Goal: Entertainment & Leisure: Browse casually

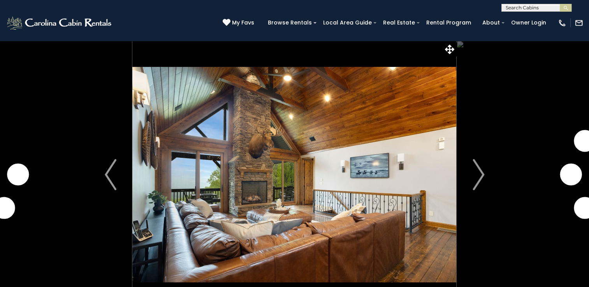
scroll to position [47, 0]
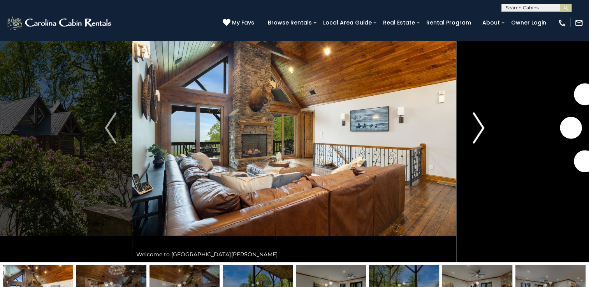
click at [479, 123] on img "Next" at bounding box center [478, 127] width 12 height 31
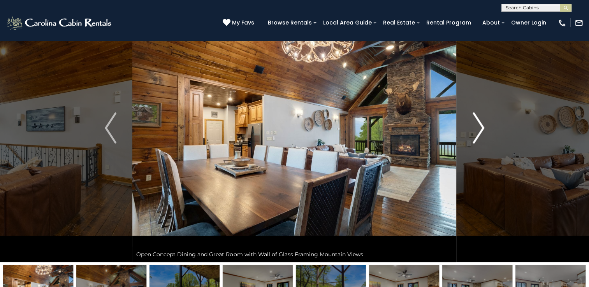
click at [479, 123] on img "Next" at bounding box center [478, 127] width 12 height 31
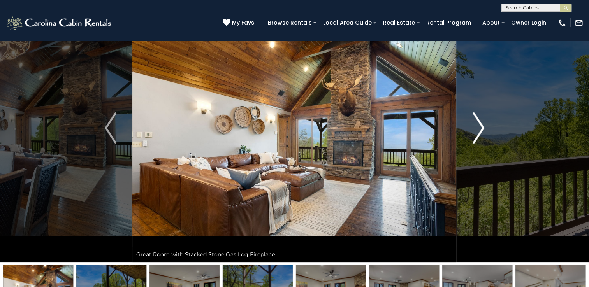
click at [479, 123] on img "Next" at bounding box center [478, 127] width 12 height 31
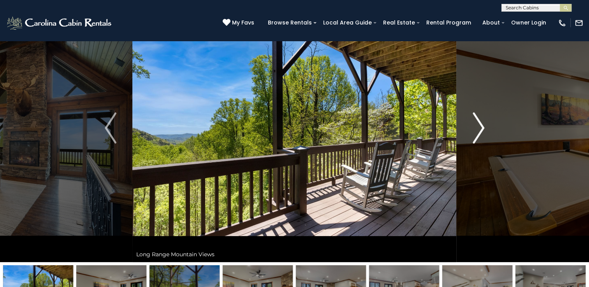
click at [479, 123] on img "Next" at bounding box center [478, 127] width 12 height 31
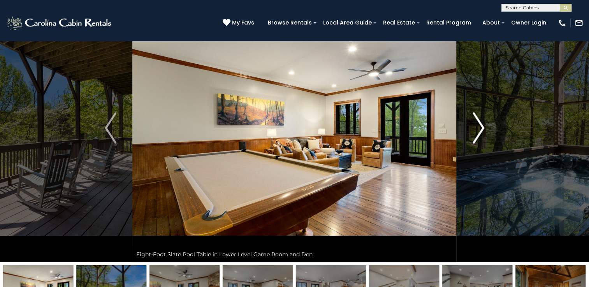
click at [479, 123] on img "Next" at bounding box center [478, 127] width 12 height 31
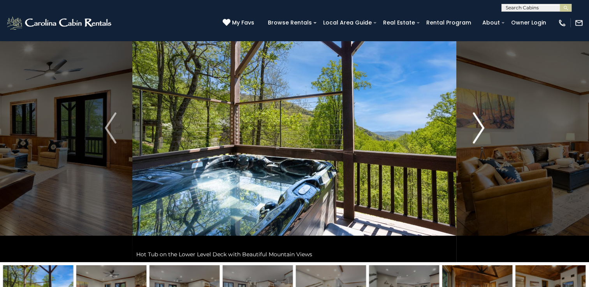
click at [479, 123] on img "Next" at bounding box center [478, 127] width 12 height 31
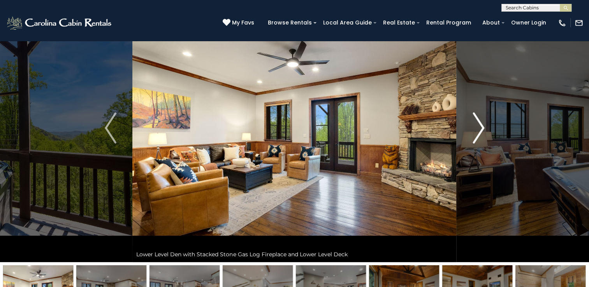
click at [479, 123] on img "Next" at bounding box center [478, 127] width 12 height 31
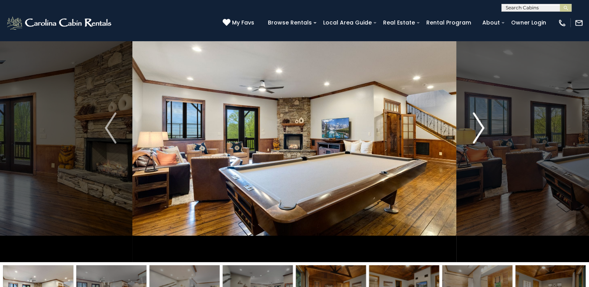
click at [479, 123] on img "Next" at bounding box center [478, 127] width 12 height 31
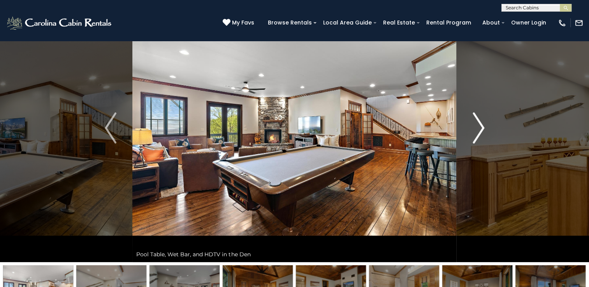
click at [479, 123] on img "Next" at bounding box center [478, 127] width 12 height 31
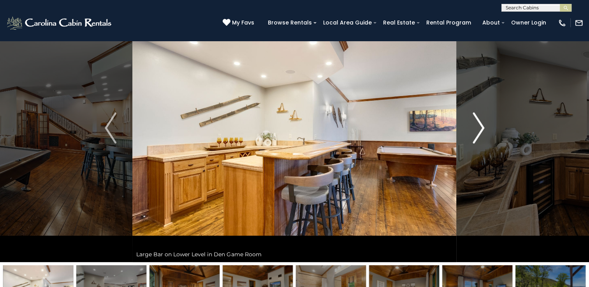
click at [479, 123] on img "Next" at bounding box center [478, 127] width 12 height 31
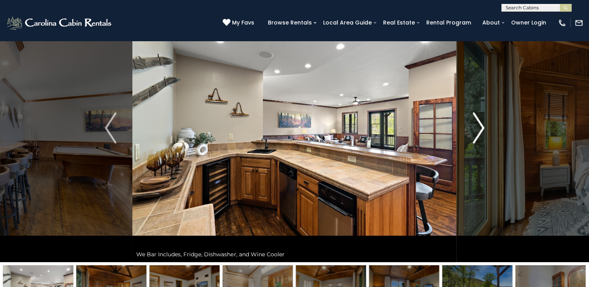
click at [479, 123] on img "Next" at bounding box center [478, 127] width 12 height 31
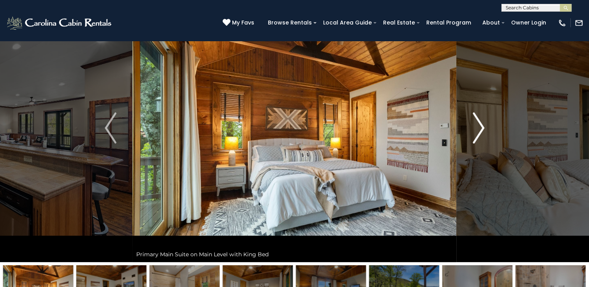
click at [479, 123] on img "Next" at bounding box center [478, 127] width 12 height 31
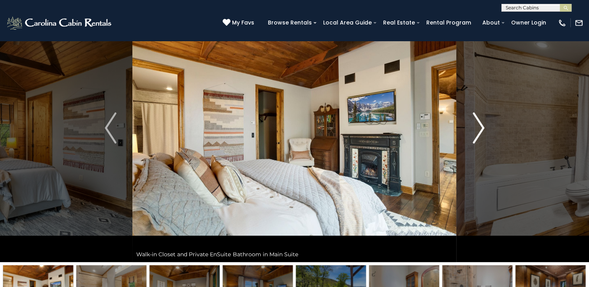
click at [479, 123] on img "Next" at bounding box center [478, 127] width 12 height 31
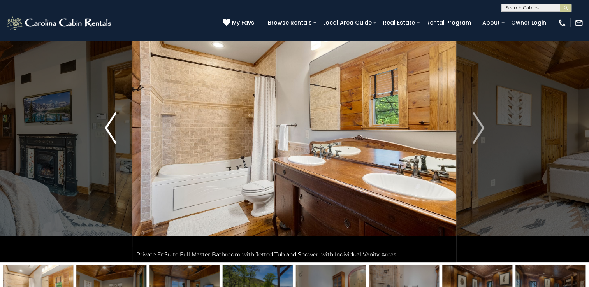
click at [110, 123] on img "Previous" at bounding box center [111, 127] width 12 height 31
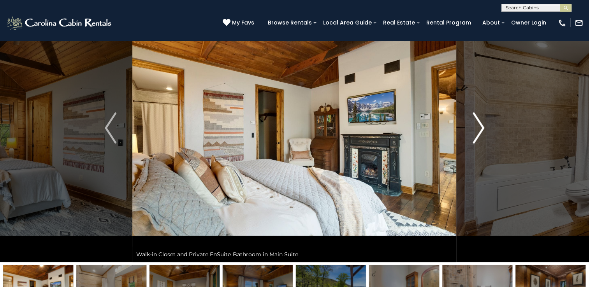
click at [475, 132] on img "Next" at bounding box center [478, 127] width 12 height 31
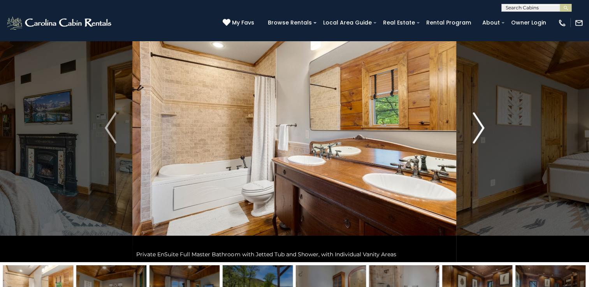
click at [475, 132] on img "Next" at bounding box center [478, 127] width 12 height 31
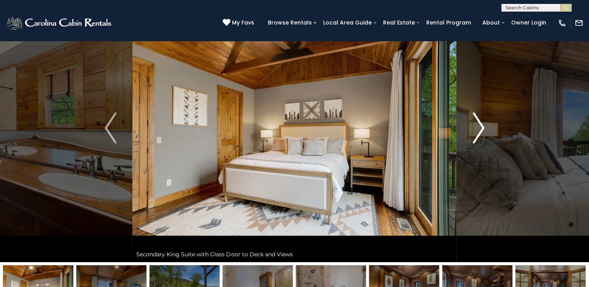
click at [475, 132] on img "Next" at bounding box center [478, 127] width 12 height 31
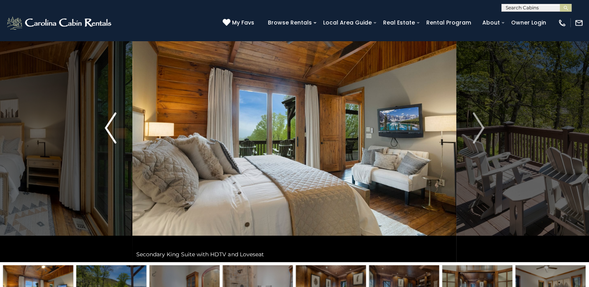
click at [111, 138] on img "Previous" at bounding box center [111, 127] width 12 height 31
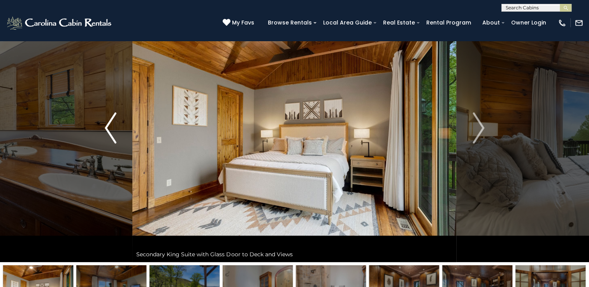
click at [111, 138] on img "Previous" at bounding box center [111, 127] width 12 height 31
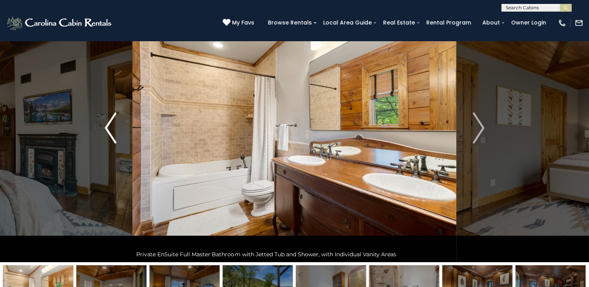
click at [111, 138] on img "Previous" at bounding box center [111, 127] width 12 height 31
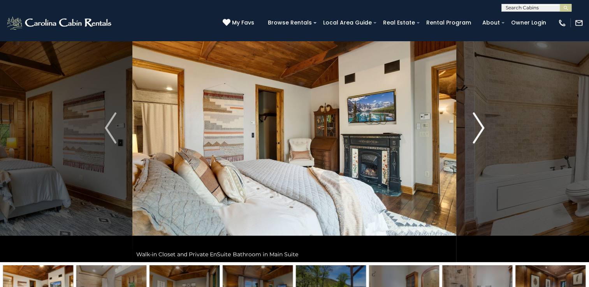
click at [471, 136] on button "Next" at bounding box center [478, 128] width 44 height 268
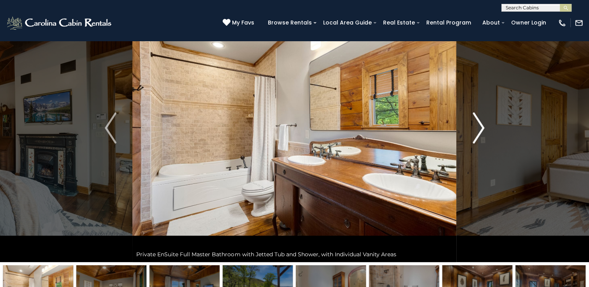
click at [478, 128] on img "Next" at bounding box center [478, 127] width 12 height 31
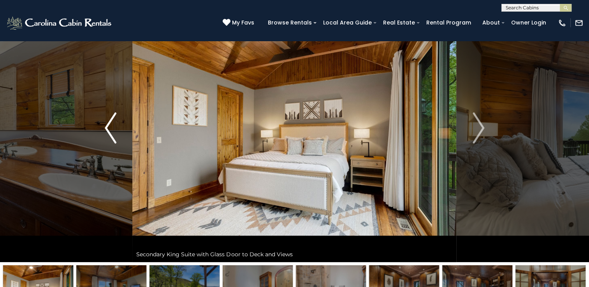
click at [110, 139] on img "Previous" at bounding box center [111, 127] width 12 height 31
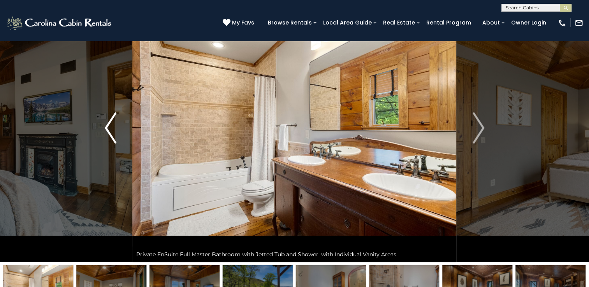
click at [110, 139] on img "Previous" at bounding box center [111, 127] width 12 height 31
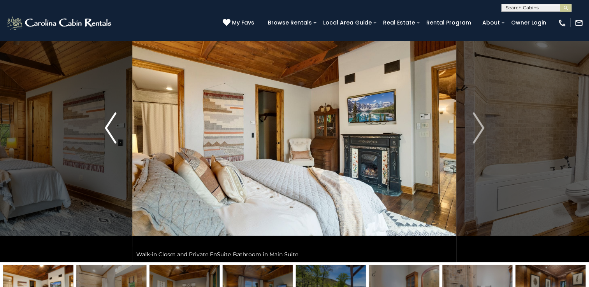
click at [110, 139] on img "Previous" at bounding box center [111, 127] width 12 height 31
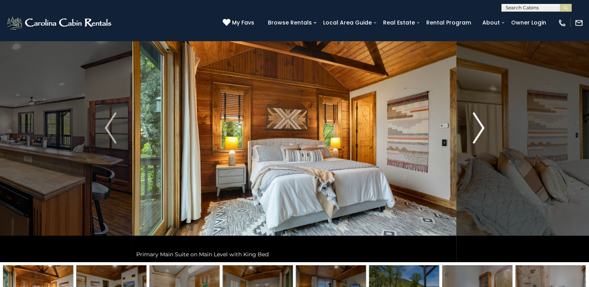
click at [481, 125] on img "Next" at bounding box center [478, 127] width 12 height 31
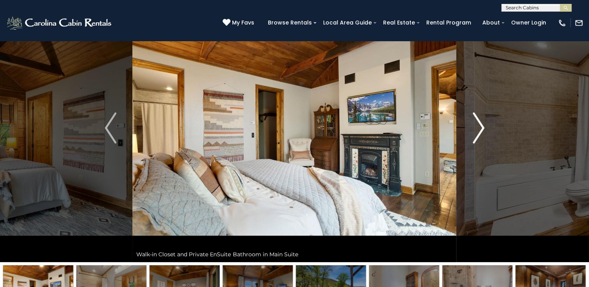
click at [481, 125] on img "Next" at bounding box center [478, 127] width 12 height 31
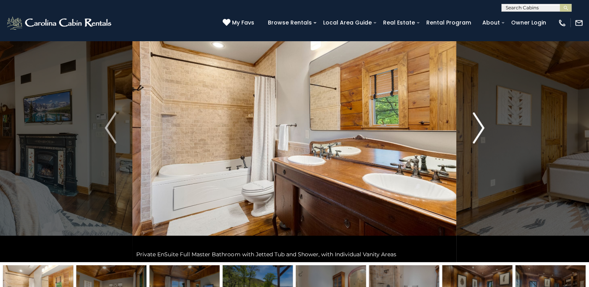
click at [481, 125] on img "Next" at bounding box center [478, 127] width 12 height 31
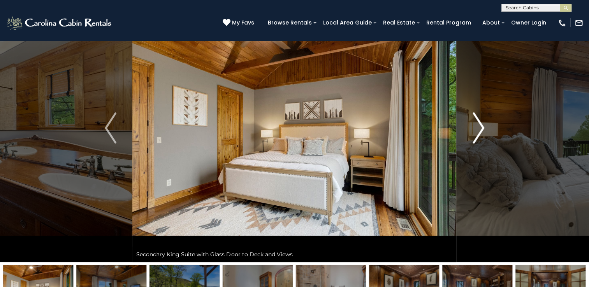
click at [487, 133] on button "Next" at bounding box center [478, 128] width 44 height 268
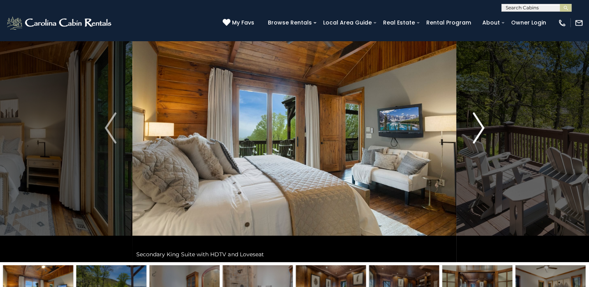
click at [485, 128] on button "Next" at bounding box center [478, 128] width 44 height 268
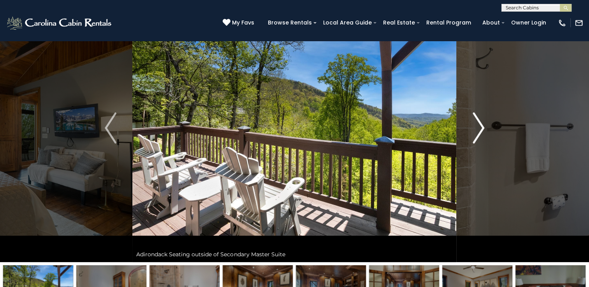
click at [485, 128] on button "Next" at bounding box center [478, 128] width 44 height 268
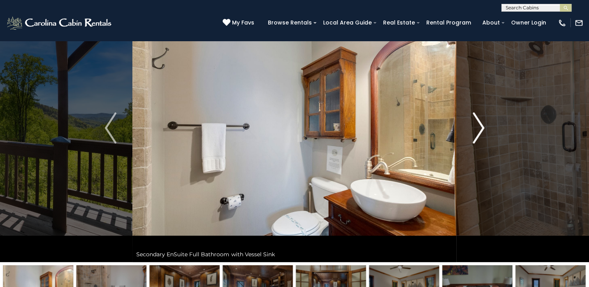
click at [485, 128] on button "Next" at bounding box center [478, 128] width 44 height 268
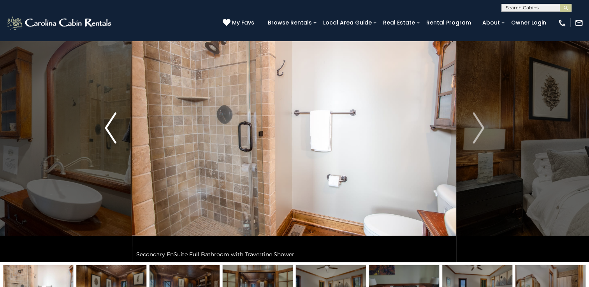
click at [105, 119] on img "Previous" at bounding box center [111, 127] width 12 height 31
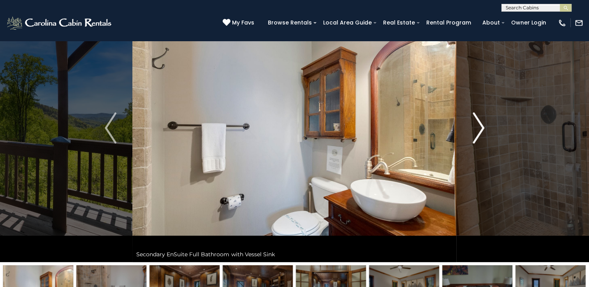
click at [476, 132] on img "Next" at bounding box center [478, 127] width 12 height 31
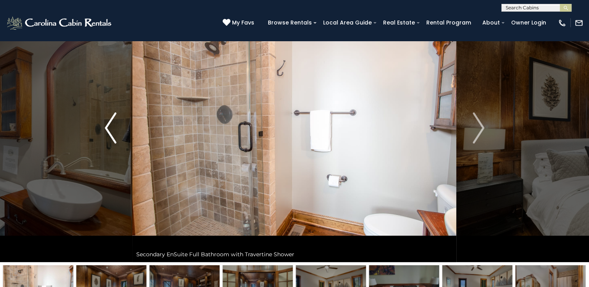
click at [112, 135] on img "Previous" at bounding box center [111, 127] width 12 height 31
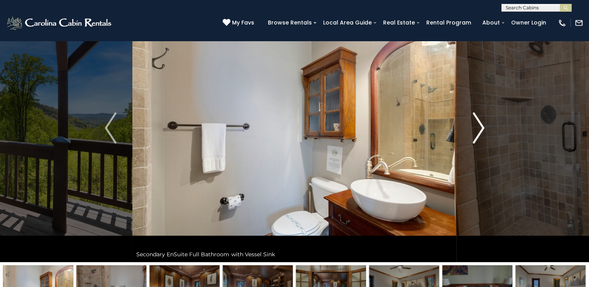
click at [477, 137] on img "Next" at bounding box center [478, 127] width 12 height 31
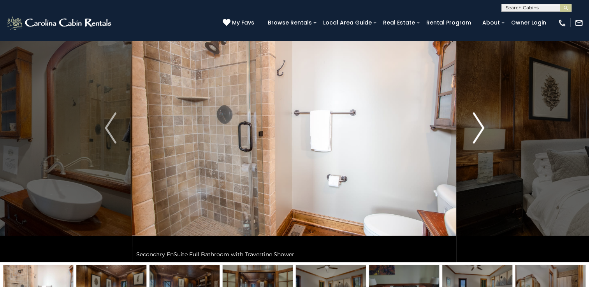
click at [477, 137] on img "Next" at bounding box center [478, 127] width 12 height 31
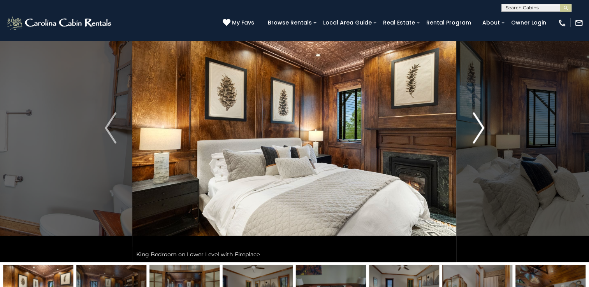
click at [477, 137] on img "Next" at bounding box center [478, 127] width 12 height 31
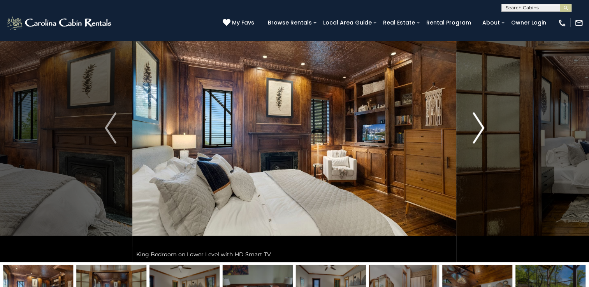
click at [474, 133] on img "Next" at bounding box center [478, 127] width 12 height 31
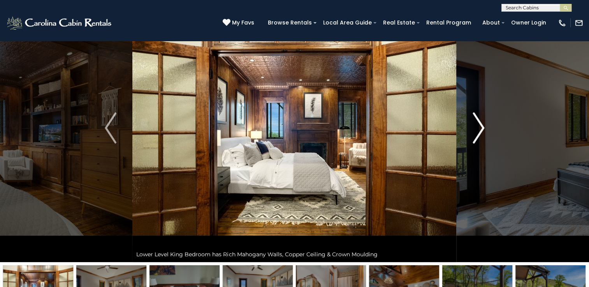
click at [474, 133] on img "Next" at bounding box center [478, 127] width 12 height 31
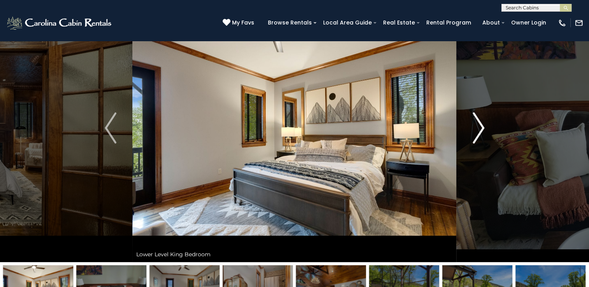
click at [474, 133] on img "Next" at bounding box center [478, 127] width 12 height 31
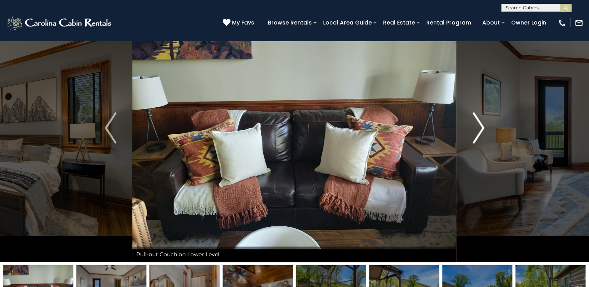
click at [474, 133] on img "Next" at bounding box center [478, 127] width 12 height 31
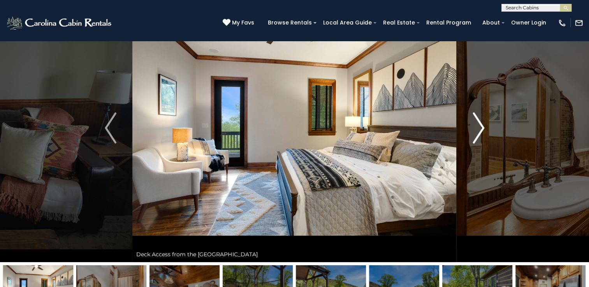
click at [474, 133] on img "Next" at bounding box center [478, 127] width 12 height 31
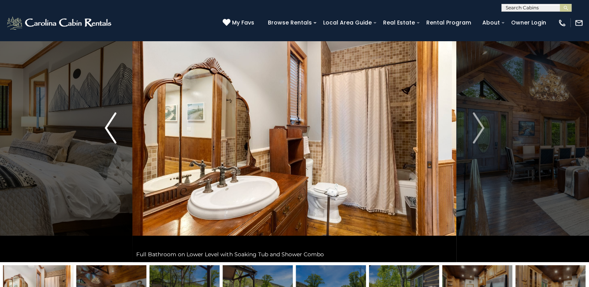
click at [105, 134] on img "Previous" at bounding box center [111, 127] width 12 height 31
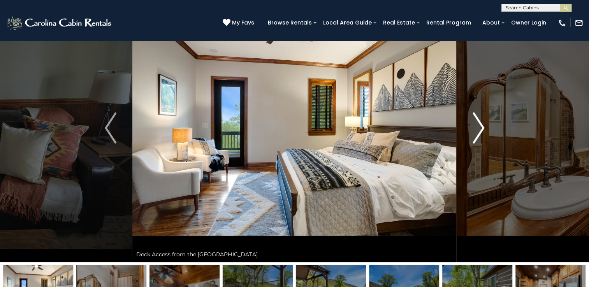
click at [475, 137] on img "Next" at bounding box center [478, 127] width 12 height 31
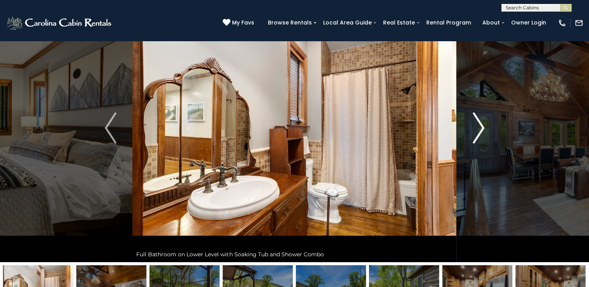
click at [475, 137] on img "Next" at bounding box center [478, 127] width 12 height 31
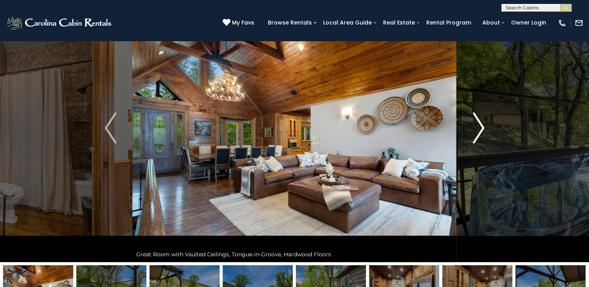
click at [475, 137] on img "Next" at bounding box center [478, 127] width 12 height 31
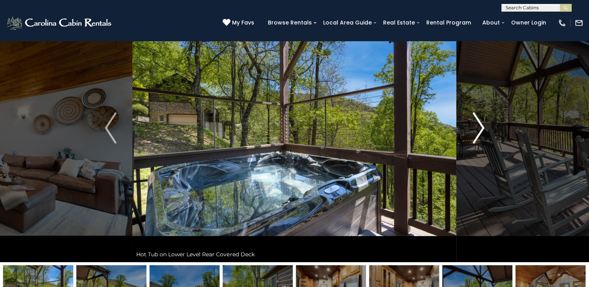
click at [475, 137] on img "Next" at bounding box center [478, 127] width 12 height 31
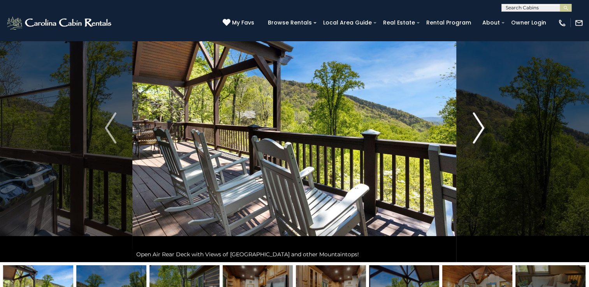
click at [475, 137] on img "Next" at bounding box center [478, 127] width 12 height 31
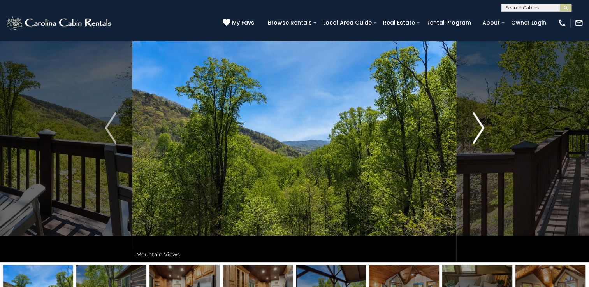
click at [475, 137] on img "Next" at bounding box center [478, 127] width 12 height 31
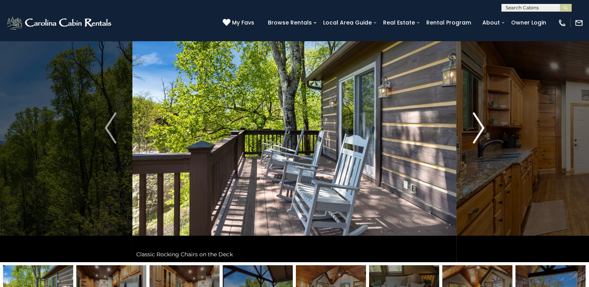
click at [475, 137] on img "Next" at bounding box center [478, 127] width 12 height 31
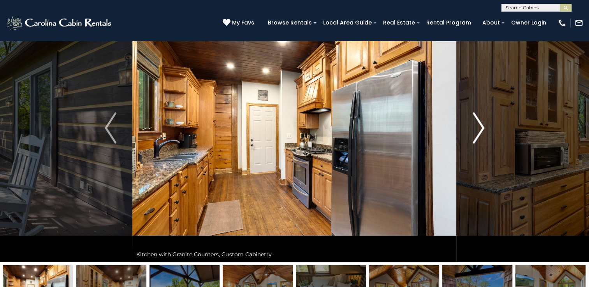
click at [475, 137] on img "Next" at bounding box center [478, 127] width 12 height 31
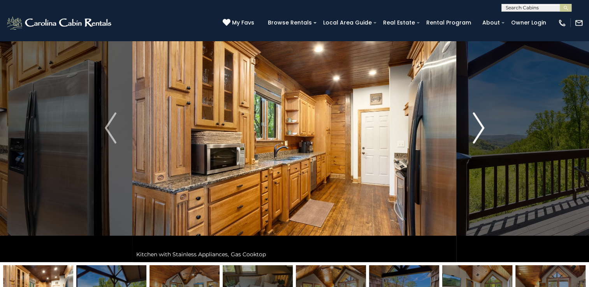
click at [478, 131] on img "Next" at bounding box center [478, 127] width 12 height 31
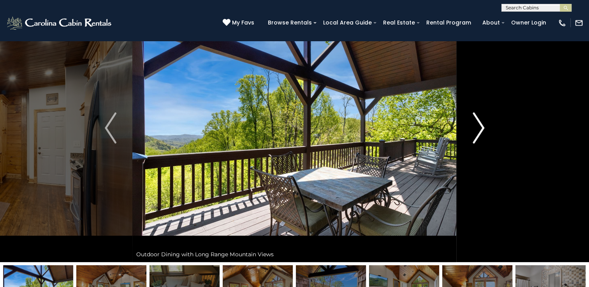
click at [478, 131] on img "Next" at bounding box center [478, 127] width 12 height 31
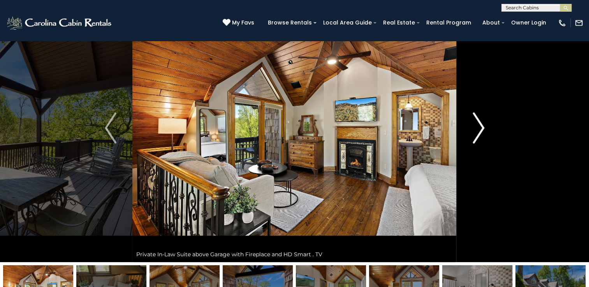
click at [477, 131] on img "Next" at bounding box center [478, 127] width 12 height 31
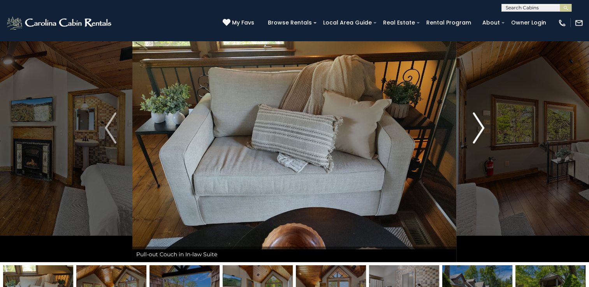
click at [477, 131] on img "Next" at bounding box center [478, 127] width 12 height 31
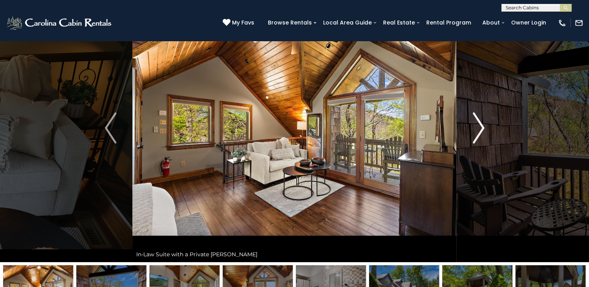
click at [477, 131] on img "Next" at bounding box center [478, 127] width 12 height 31
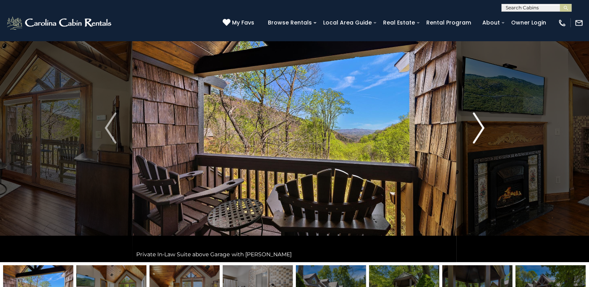
click at [477, 131] on img "Next" at bounding box center [478, 127] width 12 height 31
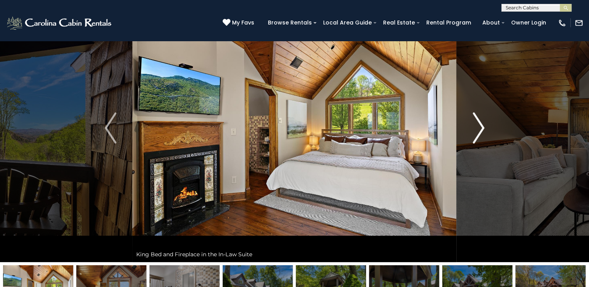
click at [477, 131] on img "Next" at bounding box center [478, 127] width 12 height 31
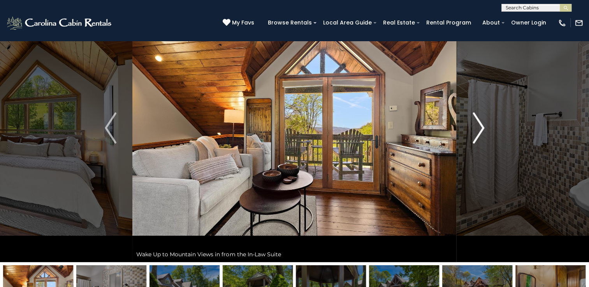
click at [477, 131] on img "Next" at bounding box center [478, 127] width 12 height 31
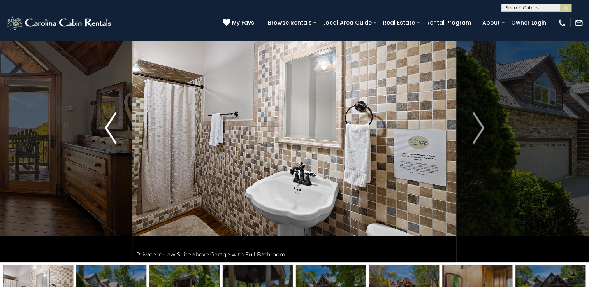
click at [109, 131] on img "Previous" at bounding box center [111, 127] width 12 height 31
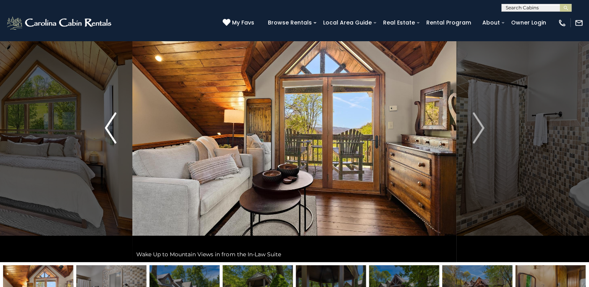
click at [117, 147] on button "Previous" at bounding box center [111, 128] width 44 height 268
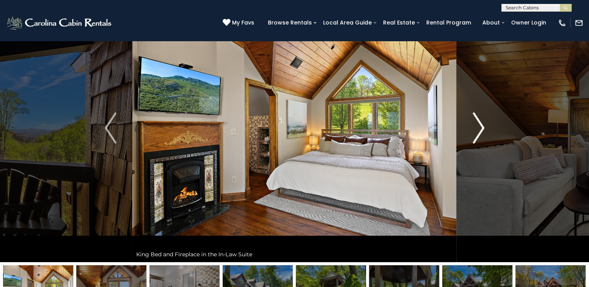
click at [477, 125] on img "Next" at bounding box center [478, 127] width 12 height 31
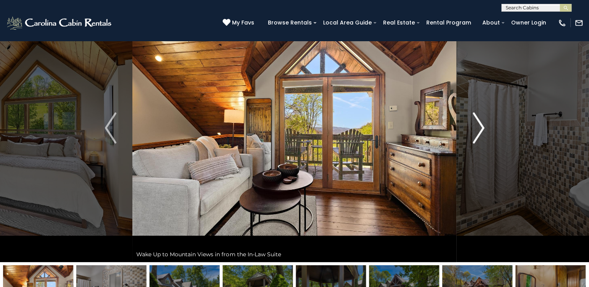
click at [477, 125] on img "Next" at bounding box center [478, 127] width 12 height 31
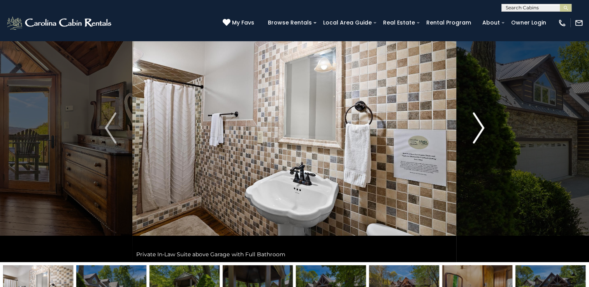
click at [477, 125] on img "Next" at bounding box center [478, 127] width 12 height 31
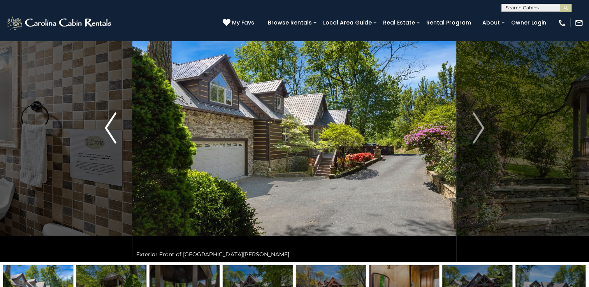
click at [108, 125] on img "Previous" at bounding box center [111, 127] width 12 height 31
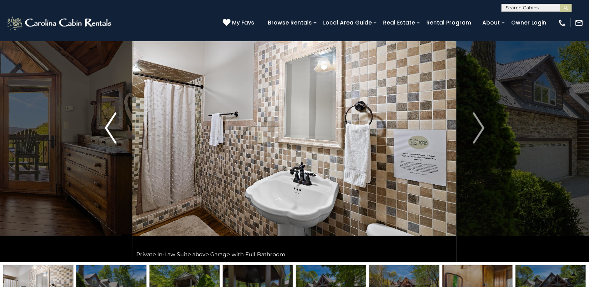
click at [108, 125] on img "Previous" at bounding box center [111, 127] width 12 height 31
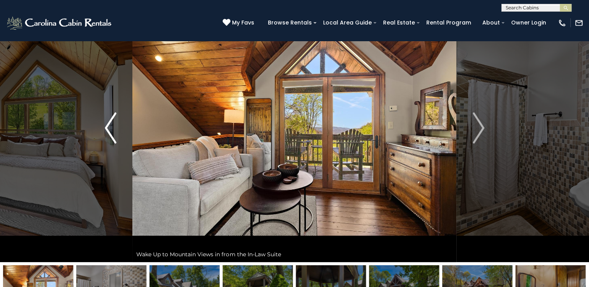
click at [111, 135] on img "Previous" at bounding box center [111, 127] width 12 height 31
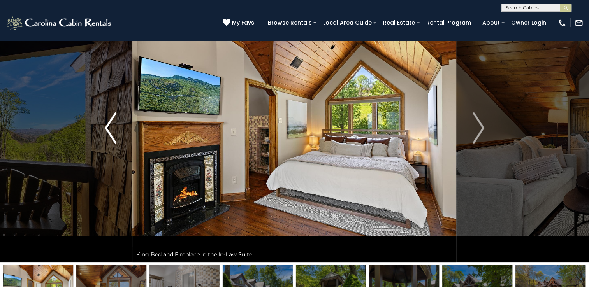
click at [115, 145] on button "Previous" at bounding box center [111, 128] width 44 height 268
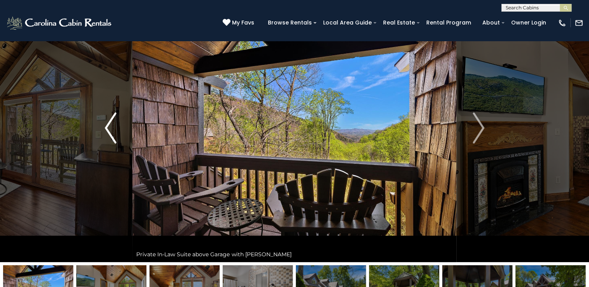
click at [115, 145] on button "Previous" at bounding box center [111, 128] width 44 height 268
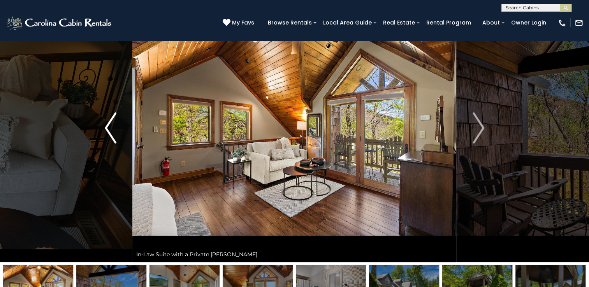
click at [115, 145] on button "Previous" at bounding box center [111, 128] width 44 height 268
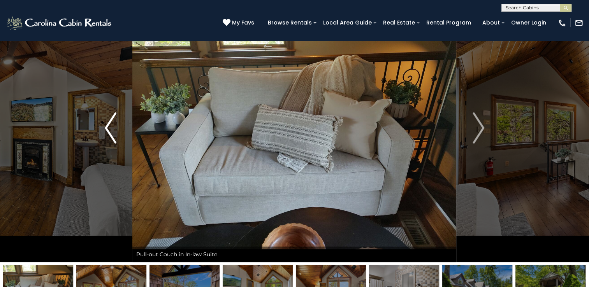
click at [115, 145] on button "Previous" at bounding box center [111, 128] width 44 height 268
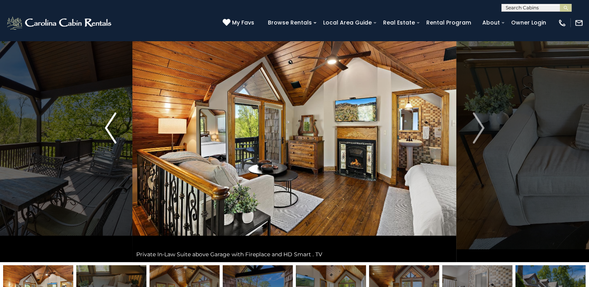
click at [110, 126] on img "Previous" at bounding box center [111, 127] width 12 height 31
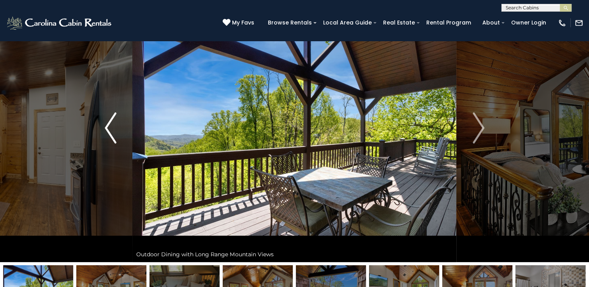
click at [110, 126] on img "Previous" at bounding box center [111, 127] width 12 height 31
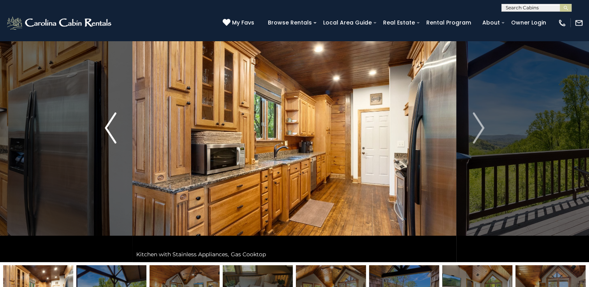
click at [110, 126] on img "Previous" at bounding box center [111, 127] width 12 height 31
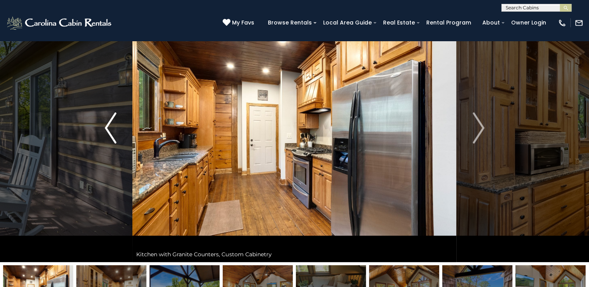
click at [110, 126] on img "Previous" at bounding box center [111, 127] width 12 height 31
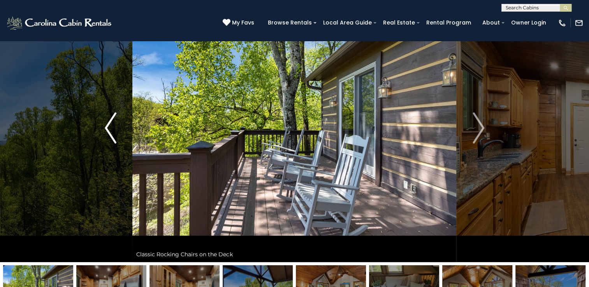
click at [110, 126] on img "Previous" at bounding box center [111, 127] width 12 height 31
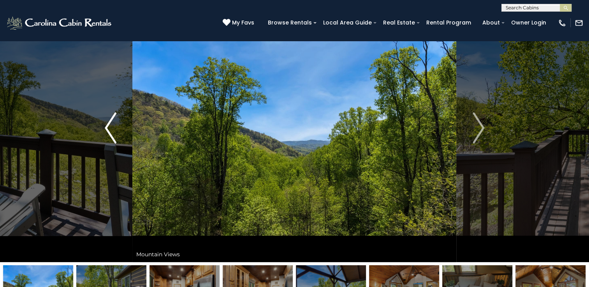
click at [110, 126] on img "Previous" at bounding box center [111, 127] width 12 height 31
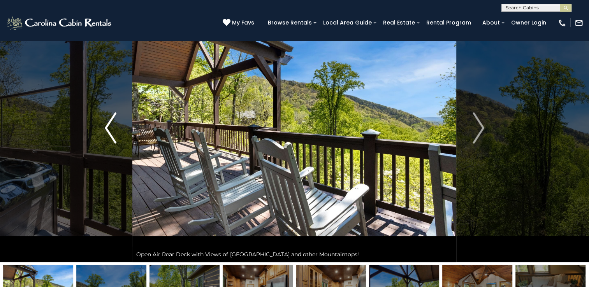
click at [110, 126] on img "Previous" at bounding box center [111, 127] width 12 height 31
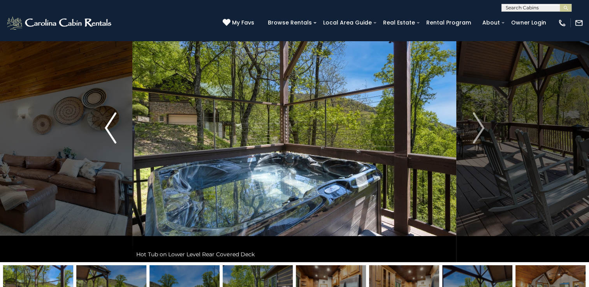
click at [110, 126] on img "Previous" at bounding box center [111, 127] width 12 height 31
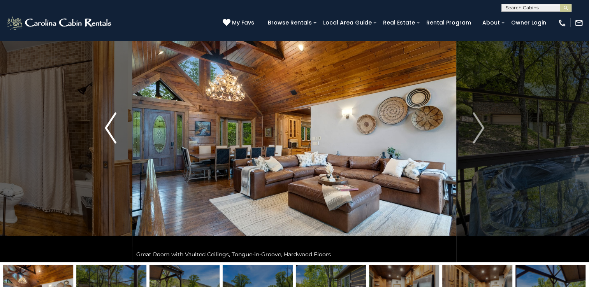
click at [110, 126] on img "Previous" at bounding box center [111, 127] width 12 height 31
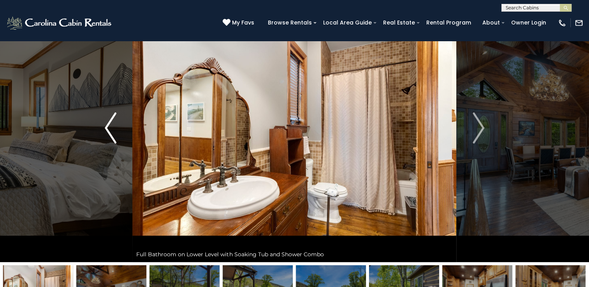
click at [110, 126] on img "Previous" at bounding box center [111, 127] width 12 height 31
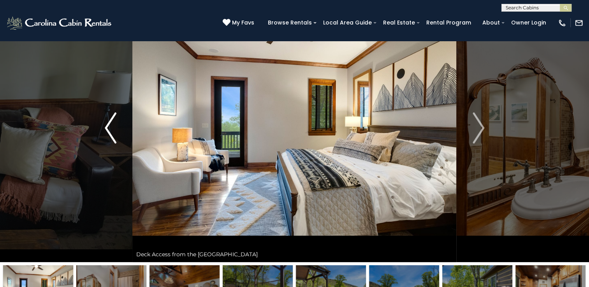
click at [110, 126] on img "Previous" at bounding box center [111, 127] width 12 height 31
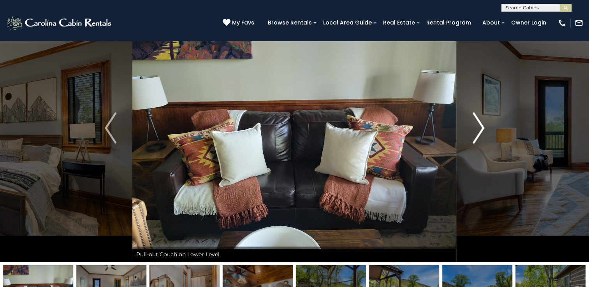
click at [476, 128] on img "Next" at bounding box center [478, 127] width 12 height 31
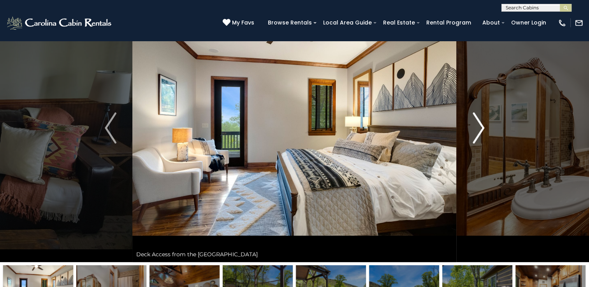
click at [479, 132] on img "Next" at bounding box center [478, 127] width 12 height 31
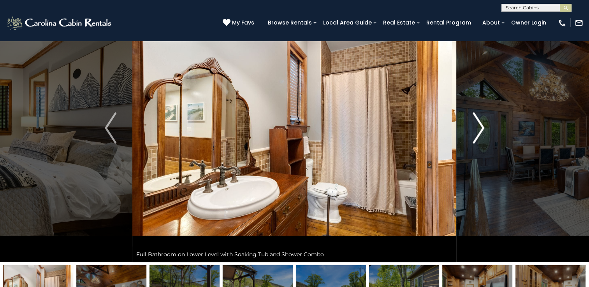
click at [475, 135] on img "Next" at bounding box center [478, 127] width 12 height 31
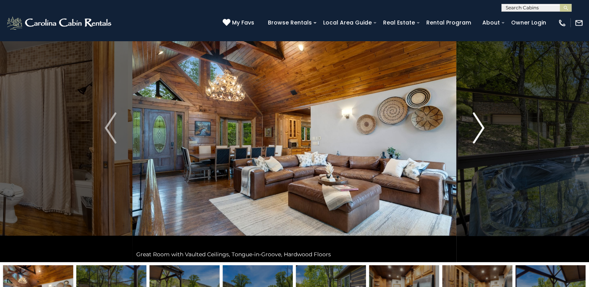
click at [475, 135] on img "Next" at bounding box center [478, 127] width 12 height 31
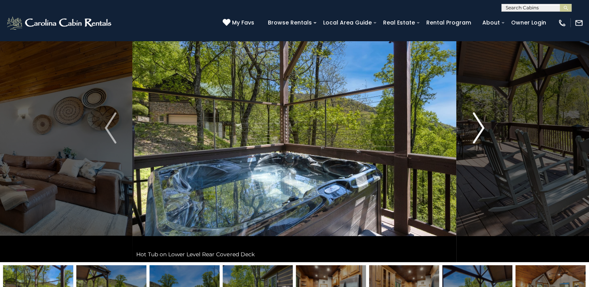
click at [475, 135] on img "Next" at bounding box center [478, 127] width 12 height 31
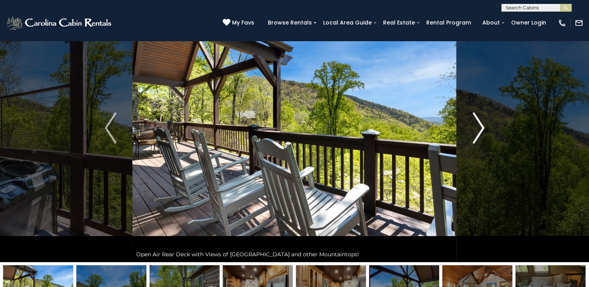
click at [475, 135] on img "Next" at bounding box center [478, 127] width 12 height 31
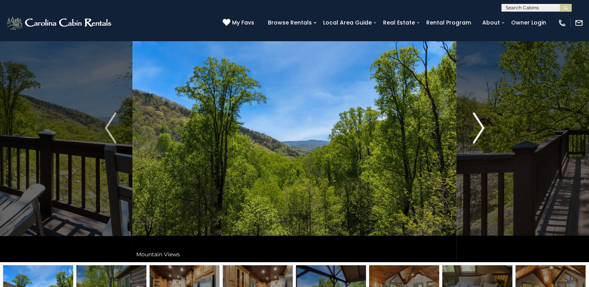
click at [475, 135] on img "Next" at bounding box center [478, 127] width 12 height 31
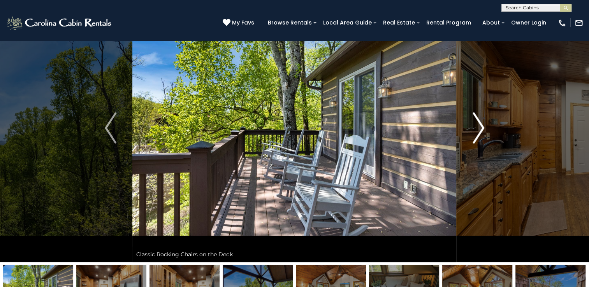
click at [477, 140] on img "Next" at bounding box center [478, 127] width 12 height 31
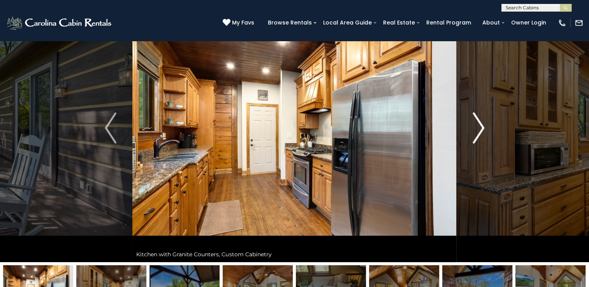
click at [477, 140] on img "Next" at bounding box center [478, 127] width 12 height 31
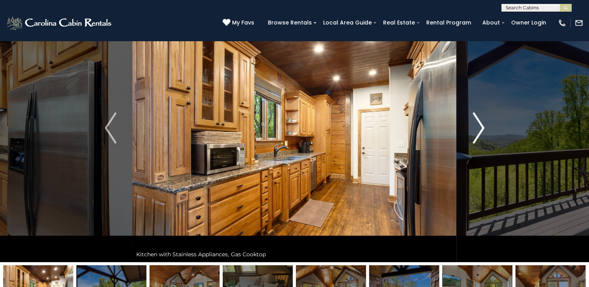
click at [477, 139] on img "Next" at bounding box center [478, 127] width 12 height 31
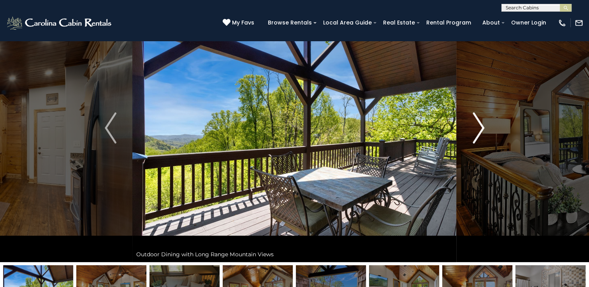
click at [477, 139] on img "Next" at bounding box center [478, 127] width 12 height 31
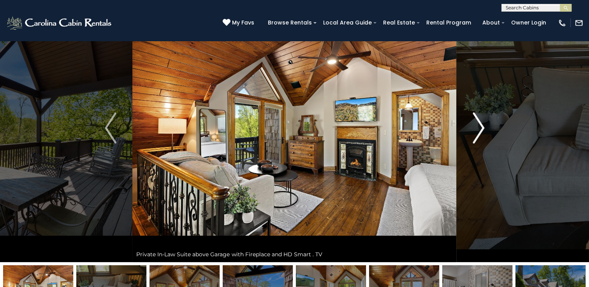
click at [477, 139] on img "Next" at bounding box center [478, 127] width 12 height 31
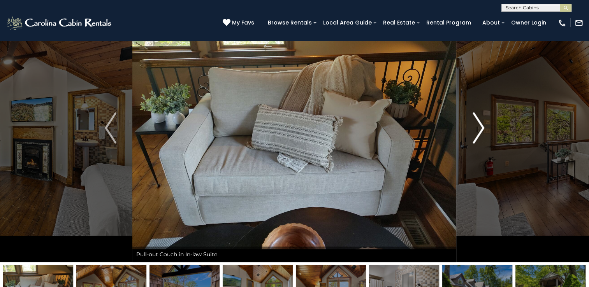
click at [477, 139] on img "Next" at bounding box center [478, 127] width 12 height 31
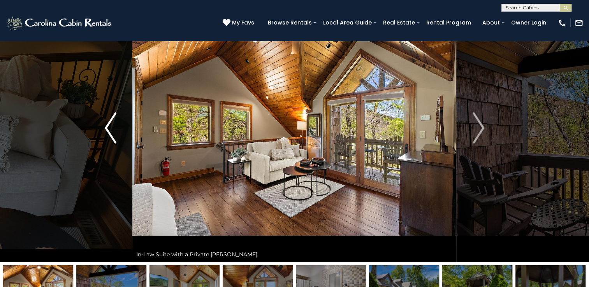
click at [109, 124] on img "Previous" at bounding box center [111, 127] width 12 height 31
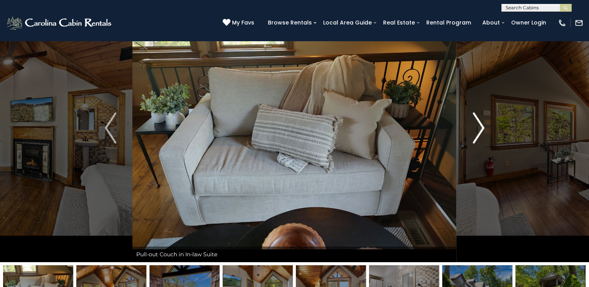
click at [471, 132] on button "Next" at bounding box center [478, 128] width 44 height 268
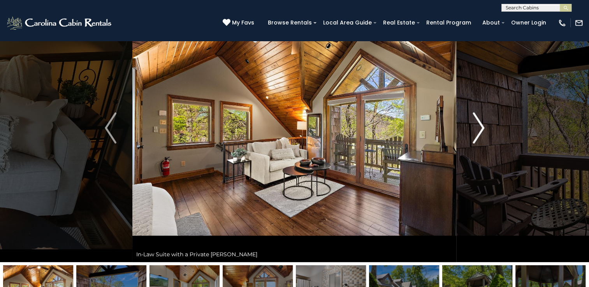
click at [471, 132] on button "Next" at bounding box center [478, 128] width 44 height 268
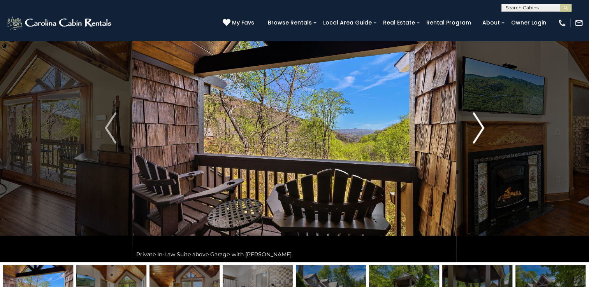
click at [471, 132] on button "Next" at bounding box center [478, 128] width 44 height 268
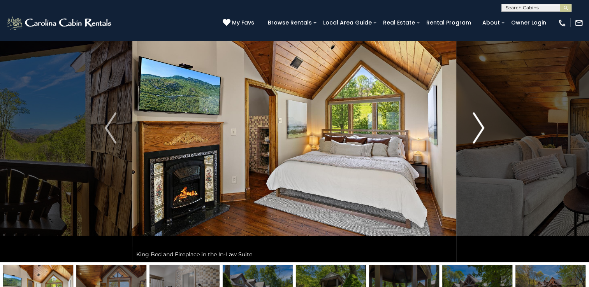
click at [471, 132] on button "Next" at bounding box center [478, 128] width 44 height 268
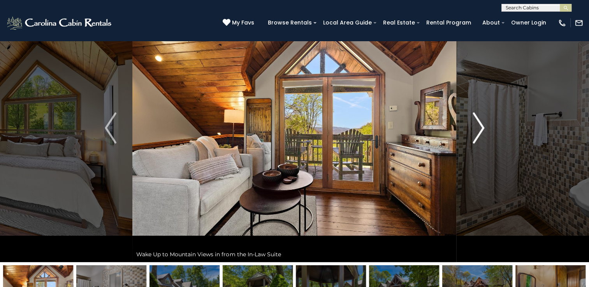
click at [471, 132] on button "Next" at bounding box center [478, 128] width 44 height 268
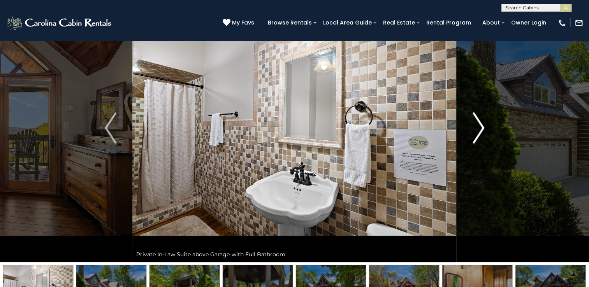
click at [471, 132] on button "Next" at bounding box center [478, 128] width 44 height 268
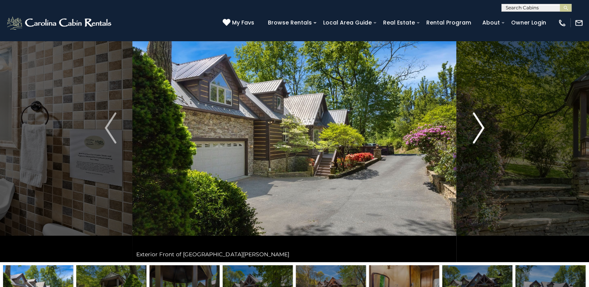
click at [471, 132] on button "Next" at bounding box center [478, 128] width 44 height 268
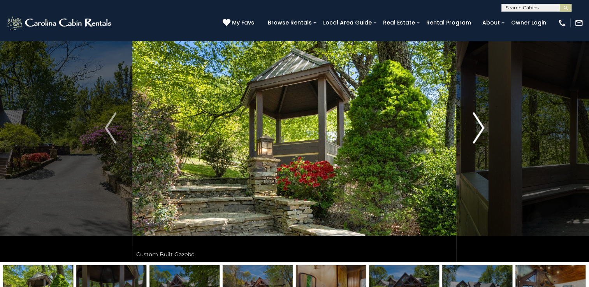
click at [471, 132] on button "Next" at bounding box center [478, 128] width 44 height 268
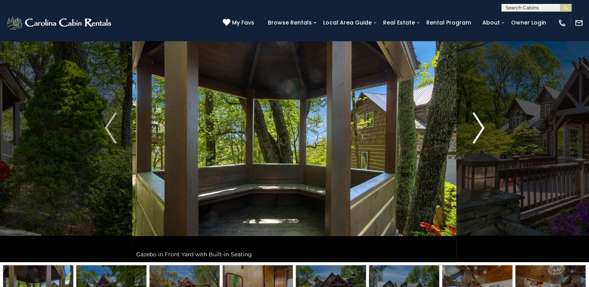
click at [471, 132] on button "Next" at bounding box center [478, 128] width 44 height 268
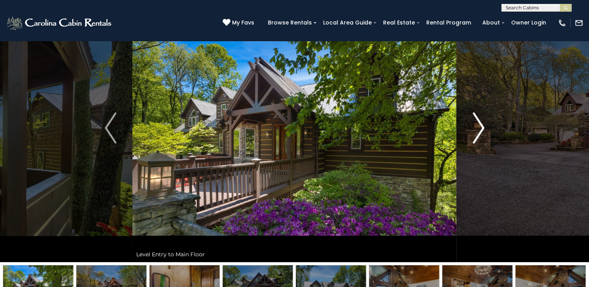
click at [471, 132] on button "Next" at bounding box center [478, 128] width 44 height 268
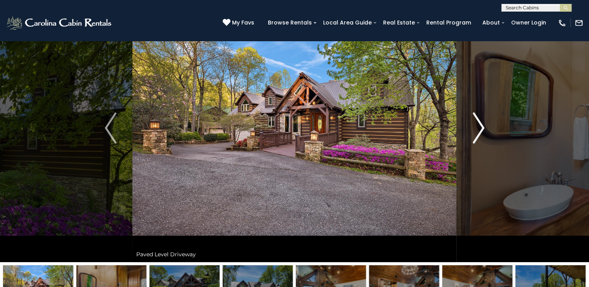
click at [471, 132] on button "Next" at bounding box center [478, 128] width 44 height 268
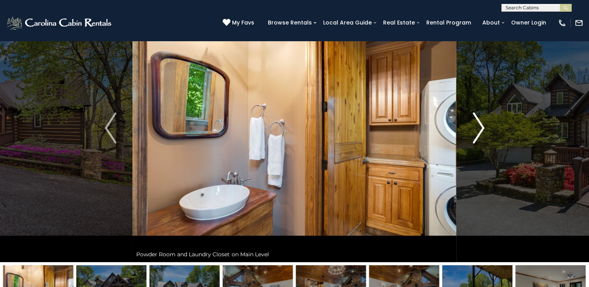
click at [471, 132] on button "Next" at bounding box center [478, 128] width 44 height 268
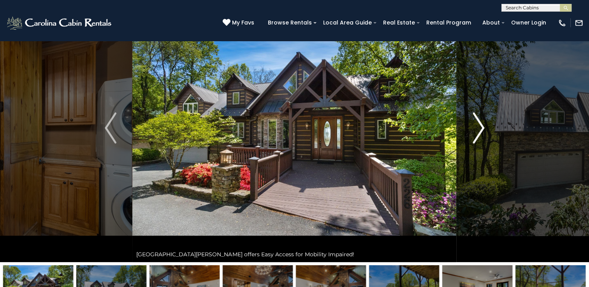
click at [471, 132] on button "Next" at bounding box center [478, 128] width 44 height 268
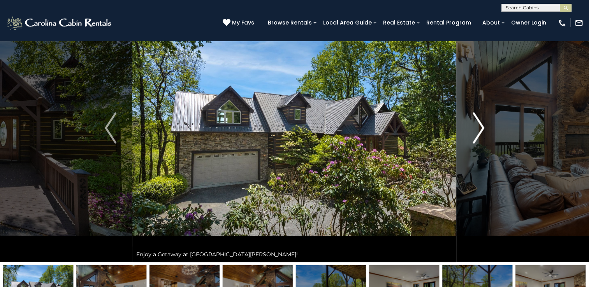
click at [471, 132] on button "Next" at bounding box center [478, 128] width 44 height 268
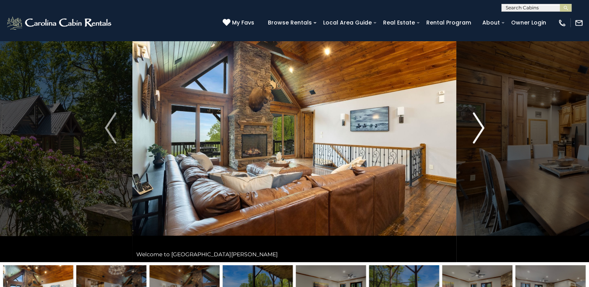
click at [471, 132] on button "Next" at bounding box center [478, 128] width 44 height 268
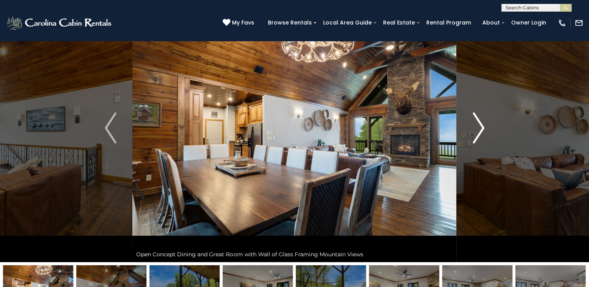
click at [471, 132] on button "Next" at bounding box center [478, 128] width 44 height 268
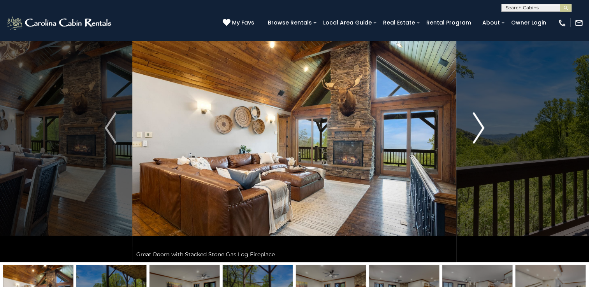
click at [471, 132] on button "Next" at bounding box center [478, 128] width 44 height 268
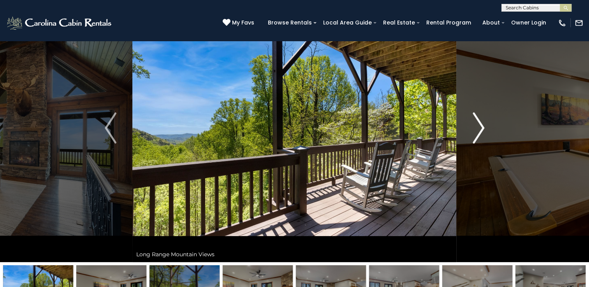
click at [471, 132] on button "Next" at bounding box center [478, 128] width 44 height 268
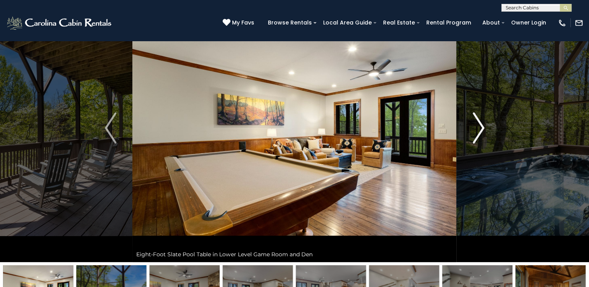
click at [471, 132] on button "Next" at bounding box center [478, 128] width 44 height 268
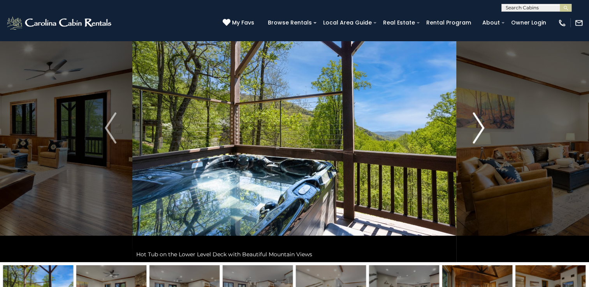
click at [471, 132] on button "Next" at bounding box center [478, 128] width 44 height 268
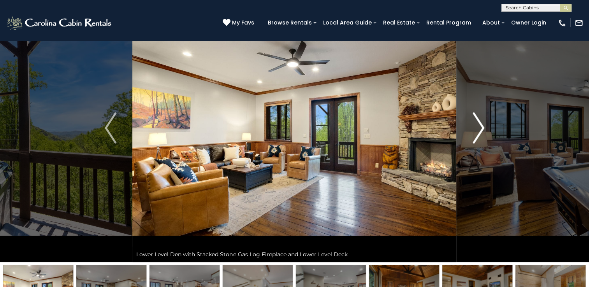
click at [471, 132] on button "Next" at bounding box center [478, 128] width 44 height 268
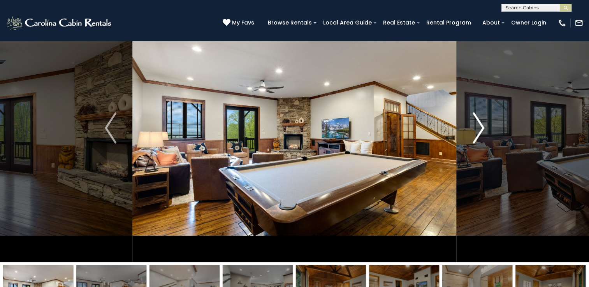
click at [471, 133] on button "Next" at bounding box center [478, 128] width 44 height 268
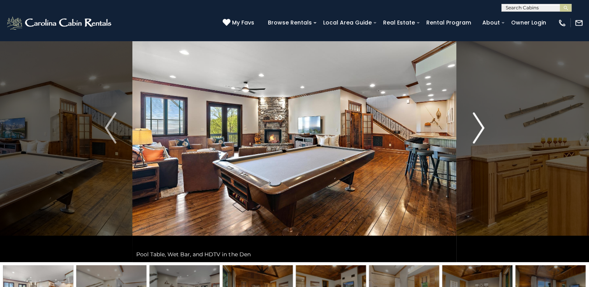
click at [471, 133] on button "Next" at bounding box center [478, 128] width 44 height 268
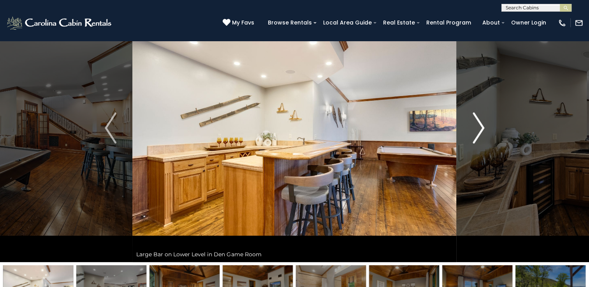
click at [473, 135] on img "Next" at bounding box center [478, 127] width 12 height 31
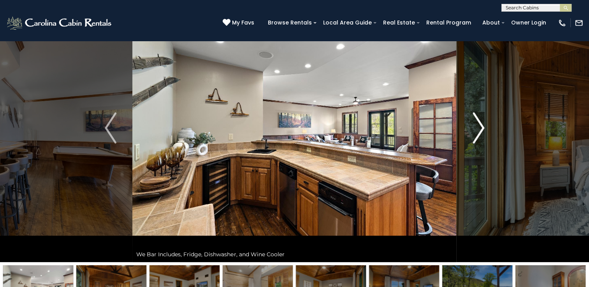
click at [473, 135] on img "Next" at bounding box center [478, 127] width 12 height 31
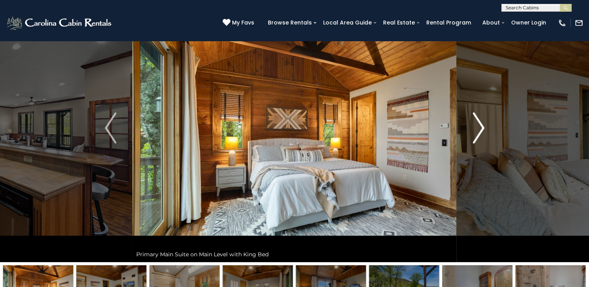
click at [473, 135] on img "Next" at bounding box center [478, 127] width 12 height 31
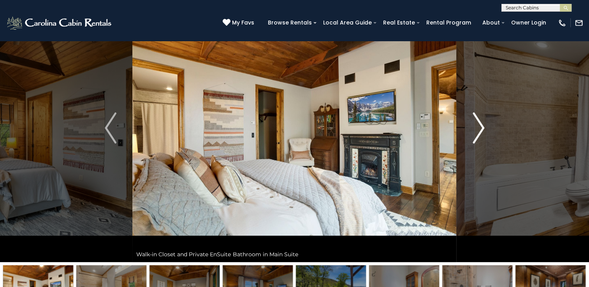
click at [473, 135] on img "Next" at bounding box center [478, 127] width 12 height 31
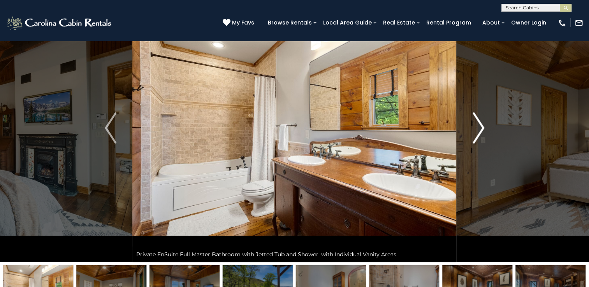
click at [473, 135] on img "Next" at bounding box center [478, 127] width 12 height 31
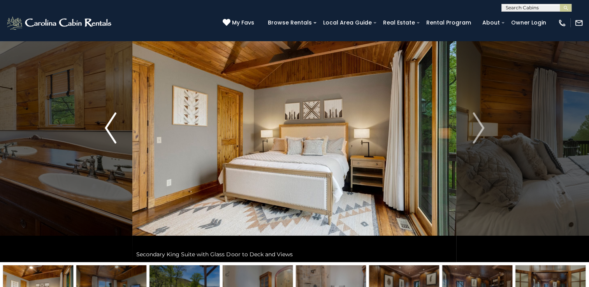
click at [110, 128] on img "Previous" at bounding box center [111, 127] width 12 height 31
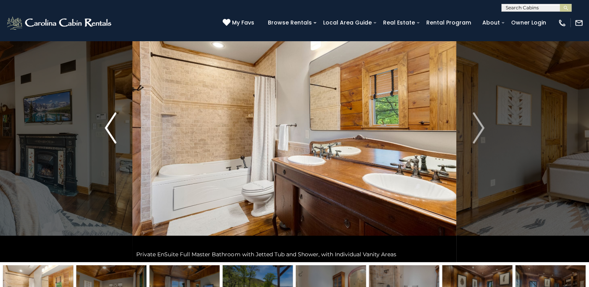
click at [110, 128] on img "Previous" at bounding box center [111, 127] width 12 height 31
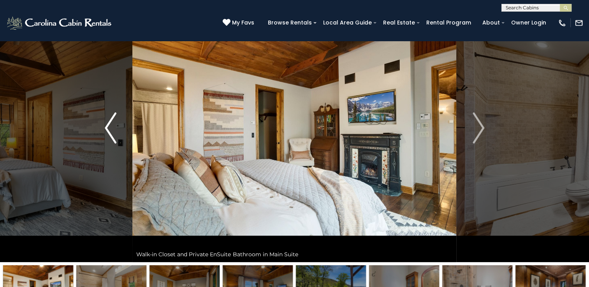
click at [110, 128] on img "Previous" at bounding box center [111, 127] width 12 height 31
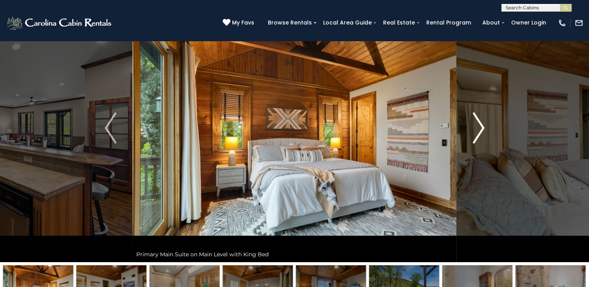
click at [475, 131] on img "Next" at bounding box center [478, 127] width 12 height 31
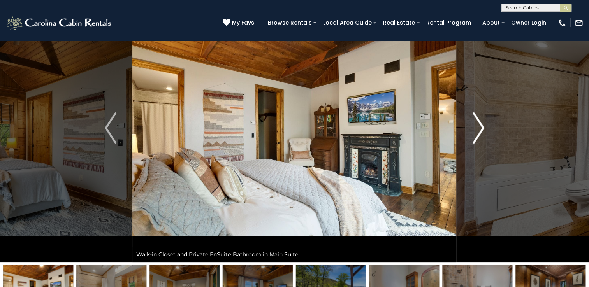
click at [475, 131] on img "Next" at bounding box center [478, 127] width 12 height 31
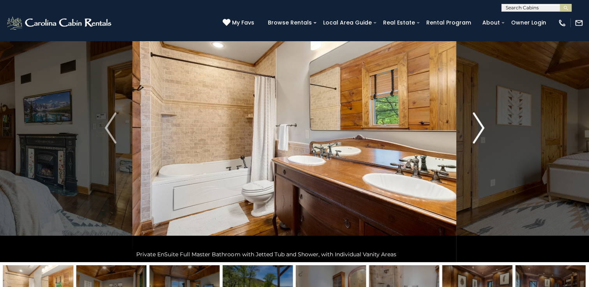
click at [475, 131] on img "Next" at bounding box center [478, 127] width 12 height 31
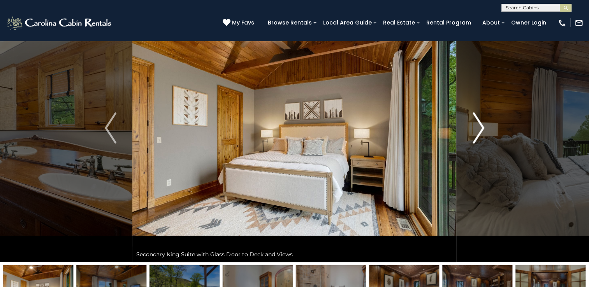
click at [475, 131] on img "Next" at bounding box center [478, 127] width 12 height 31
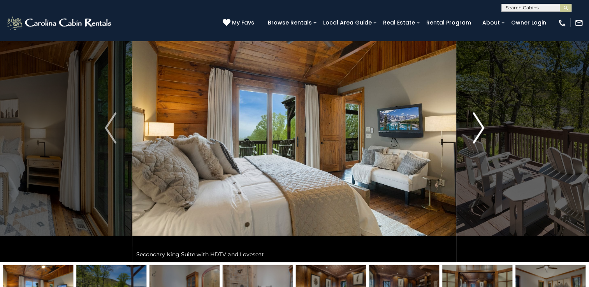
click at [478, 135] on img "Next" at bounding box center [478, 127] width 12 height 31
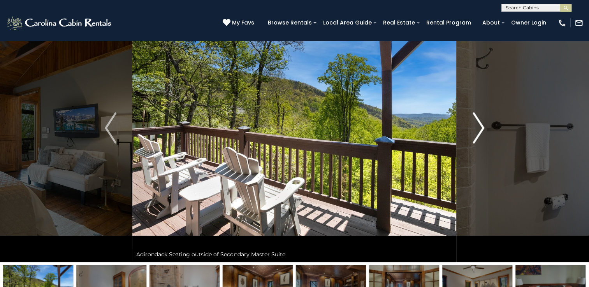
click at [478, 135] on img "Next" at bounding box center [478, 127] width 12 height 31
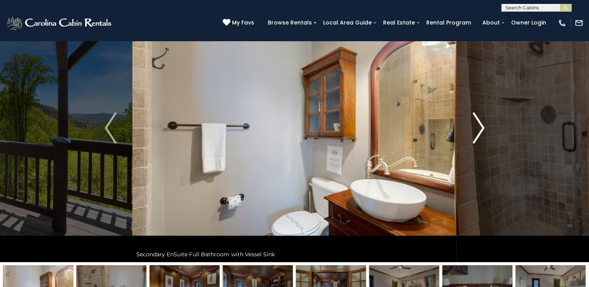
click at [478, 135] on img "Next" at bounding box center [478, 127] width 12 height 31
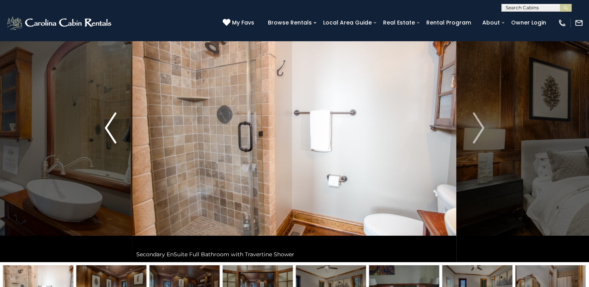
click at [109, 126] on img "Previous" at bounding box center [111, 127] width 12 height 31
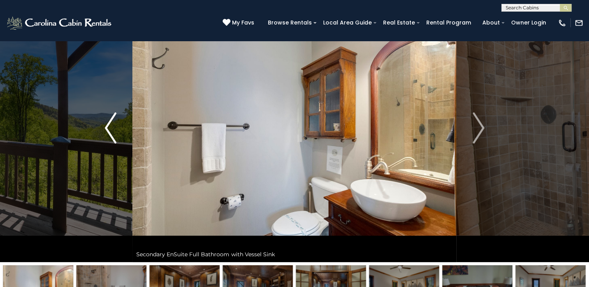
click at [109, 126] on img "Previous" at bounding box center [111, 127] width 12 height 31
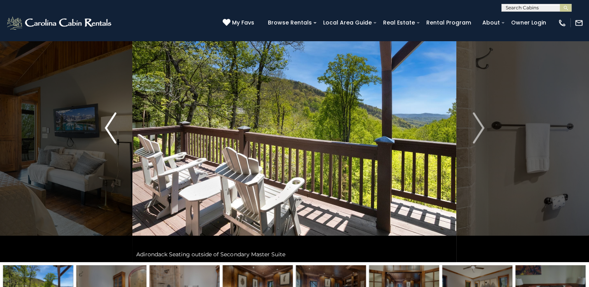
click at [109, 126] on img "Previous" at bounding box center [111, 127] width 12 height 31
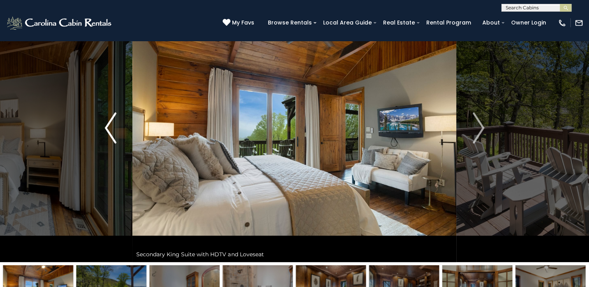
click at [109, 126] on img "Previous" at bounding box center [111, 127] width 12 height 31
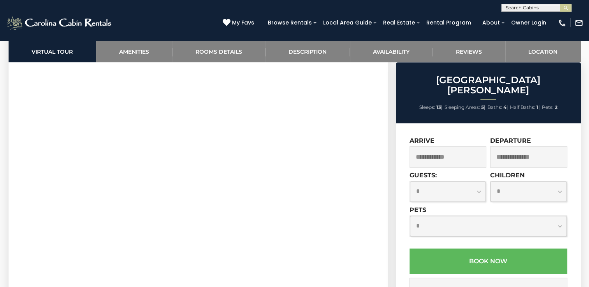
scroll to position [405, 0]
click at [370, 216] on section "Virtual Tour" at bounding box center [198, 157] width 379 height 245
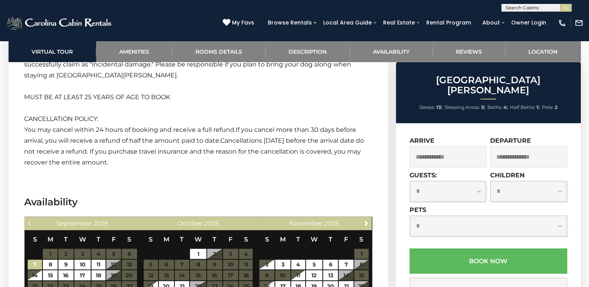
scroll to position [2209, 0]
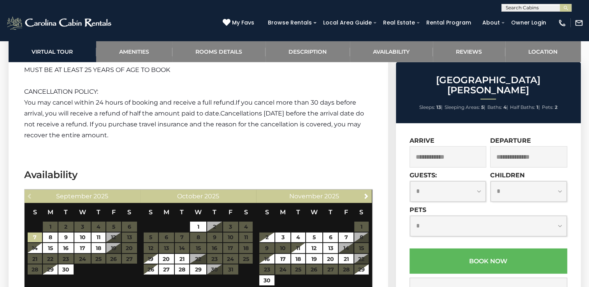
click at [216, 124] on p "You may cancel within 24 hours of booking and receive a full refund. If you can…" at bounding box center [198, 119] width 348 height 44
